Goal: Purchase product/service

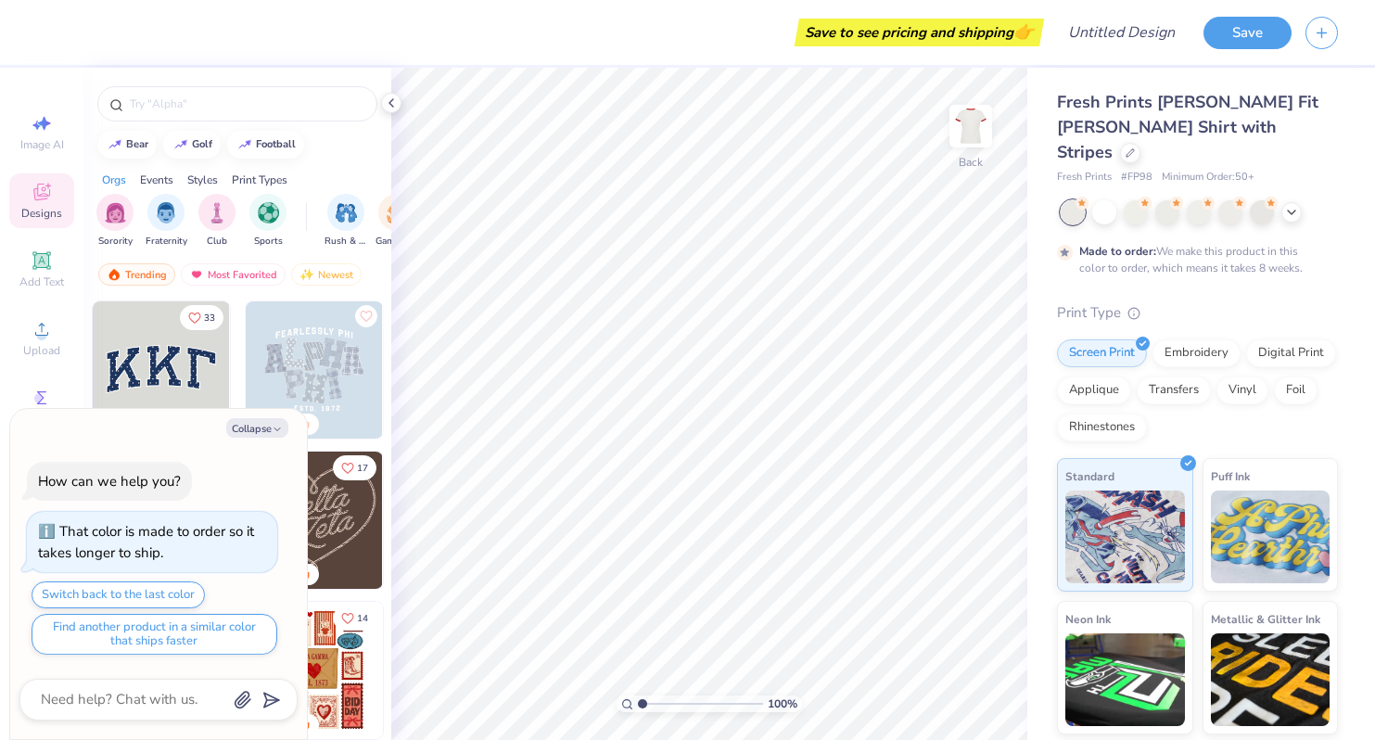
type textarea "x"
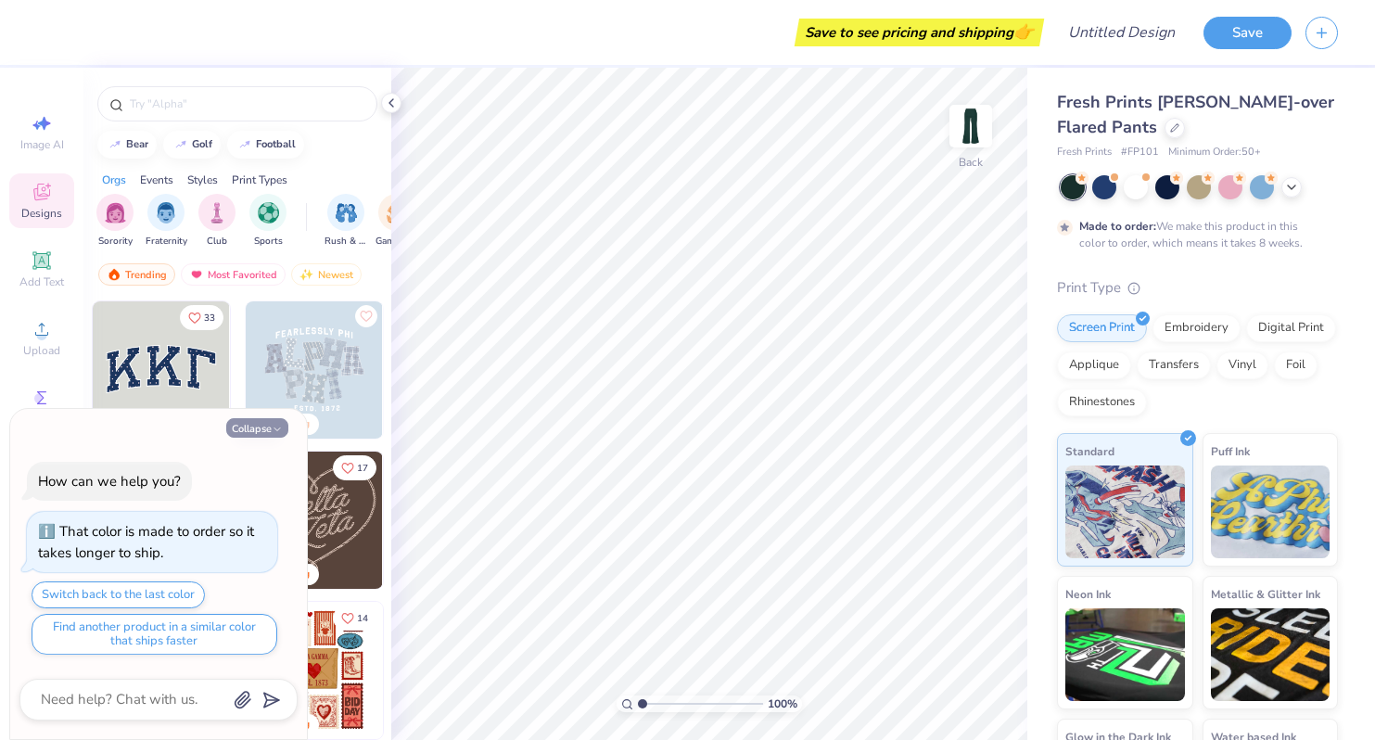
click at [279, 424] on icon "button" at bounding box center [277, 429] width 11 height 11
type textarea "x"
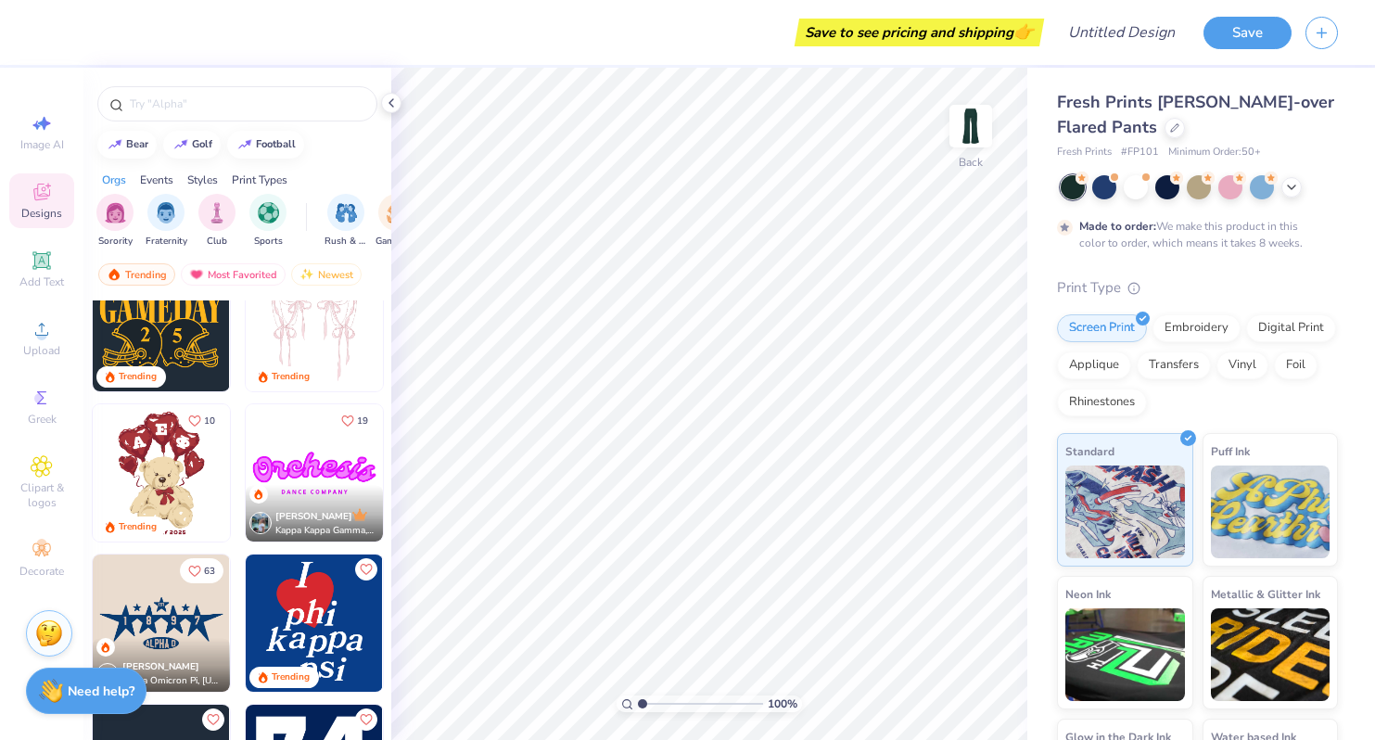
scroll to position [676, 0]
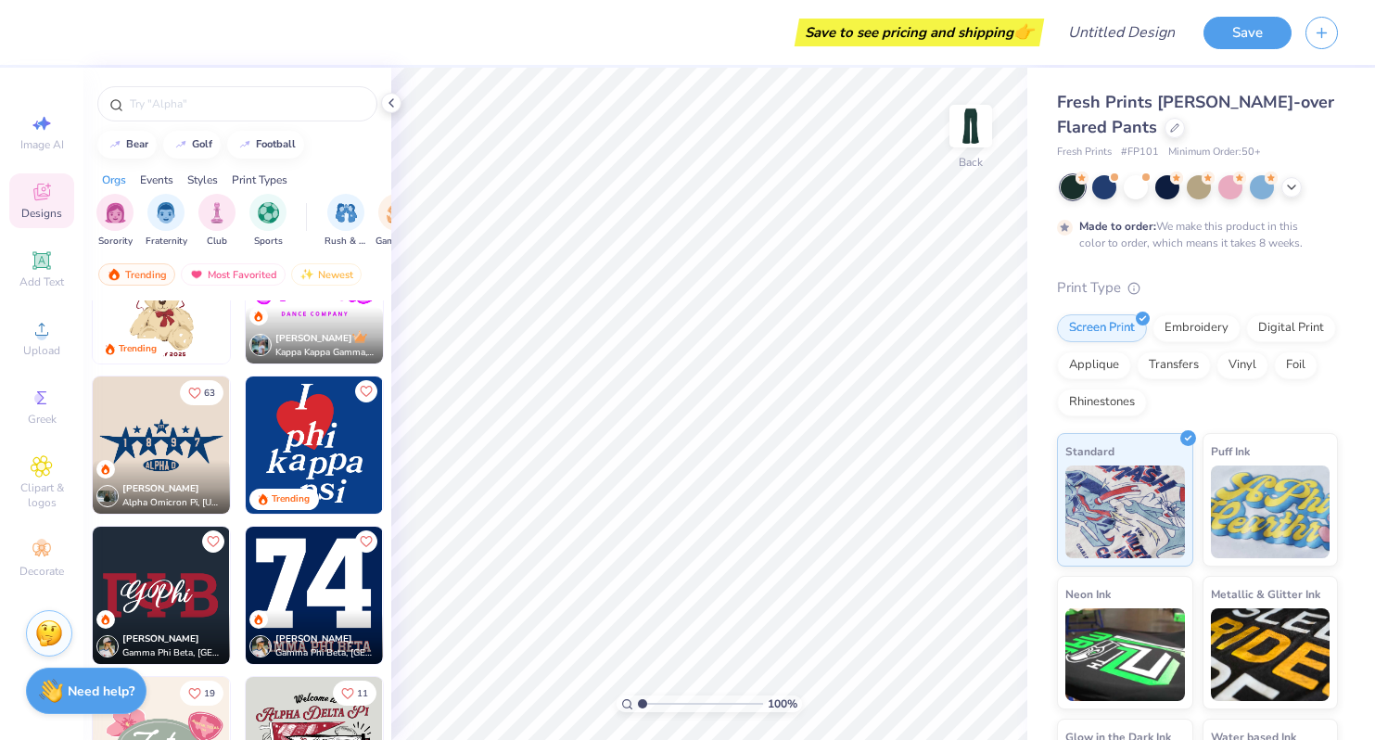
click at [174, 456] on img at bounding box center [161, 444] width 137 height 137
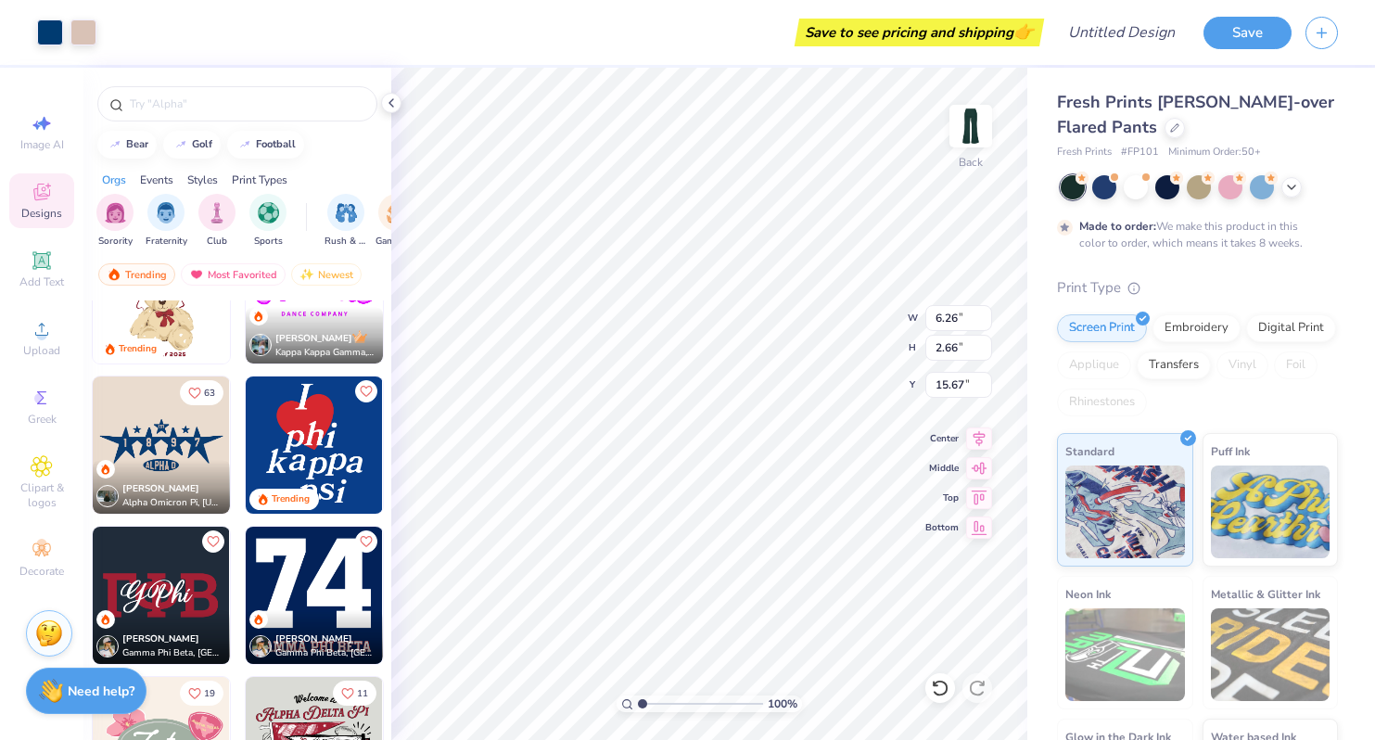
click at [596, 37] on div "Save to see pricing and shipping 👉" at bounding box center [574, 32] width 929 height 65
click at [77, 33] on div at bounding box center [83, 31] width 26 height 26
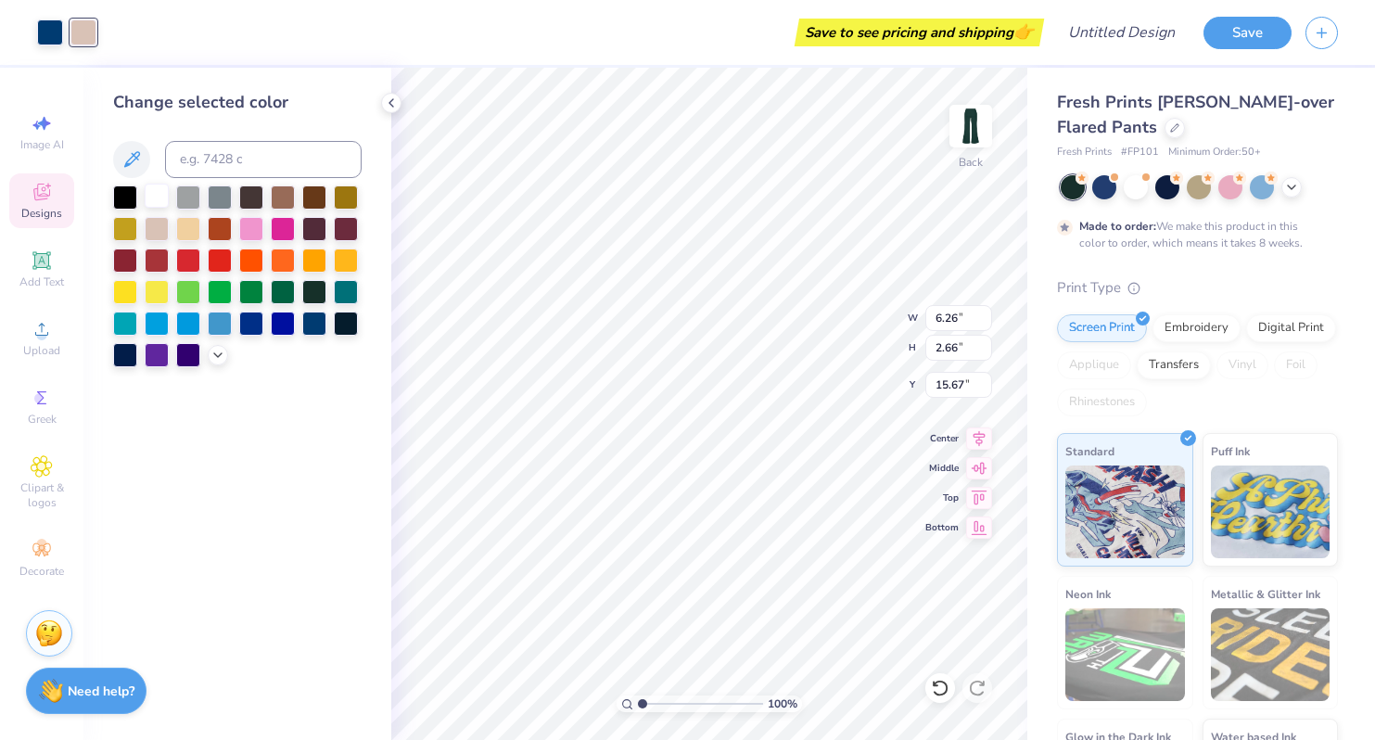
click at [155, 192] on div at bounding box center [157, 196] width 24 height 24
click at [57, 31] on div at bounding box center [50, 31] width 26 height 26
click at [159, 200] on div at bounding box center [157, 196] width 24 height 24
click at [1114, 32] on input "Design Title" at bounding box center [1144, 32] width 91 height 37
click at [810, 23] on div "Save to see pricing and shipping 👉" at bounding box center [558, 32] width 962 height 65
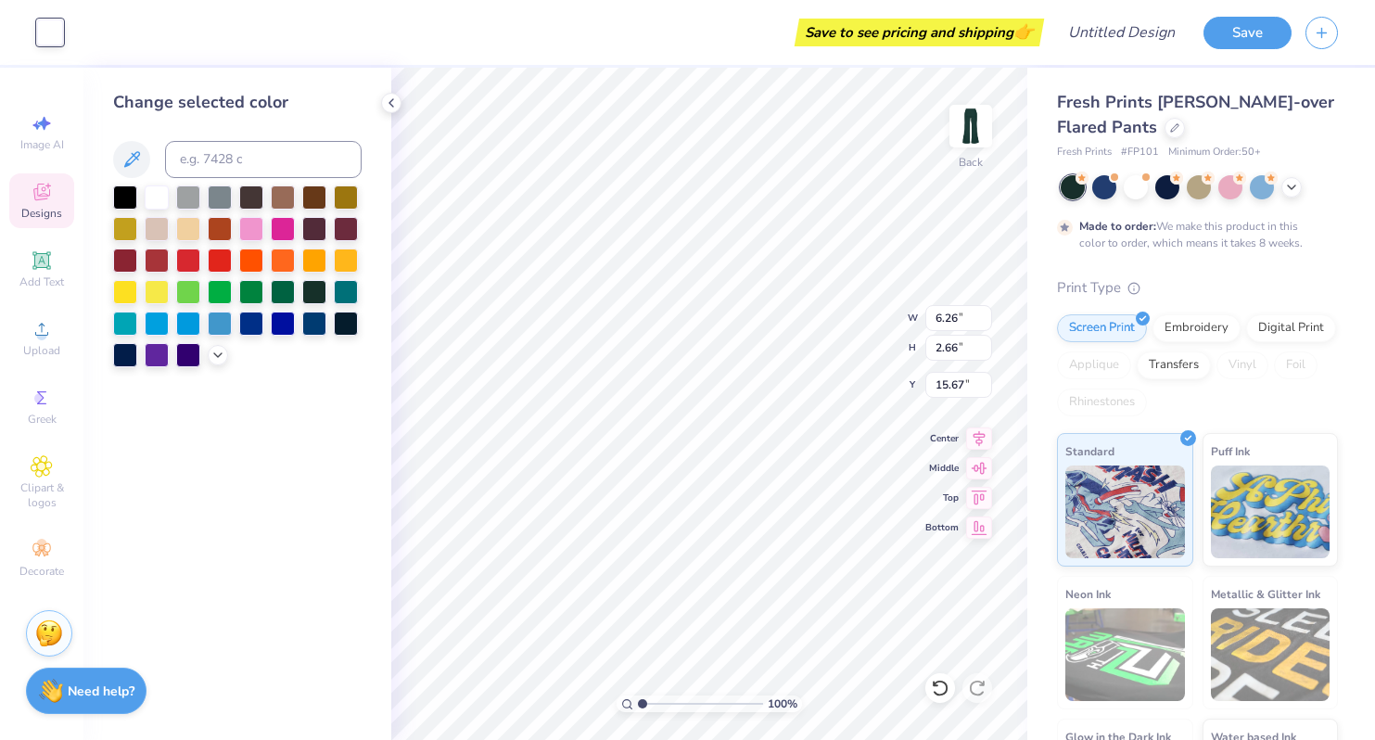
type input "0.50"
